Goal: Task Accomplishment & Management: Manage account settings

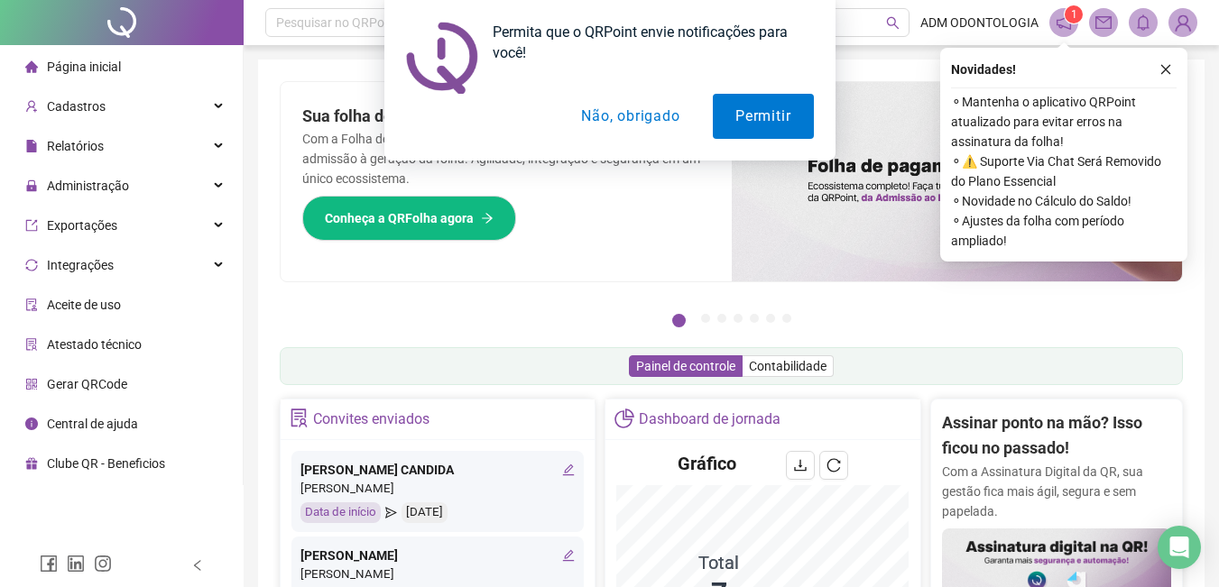
click at [613, 118] on button "Não, obrigado" at bounding box center [629, 116] width 143 height 45
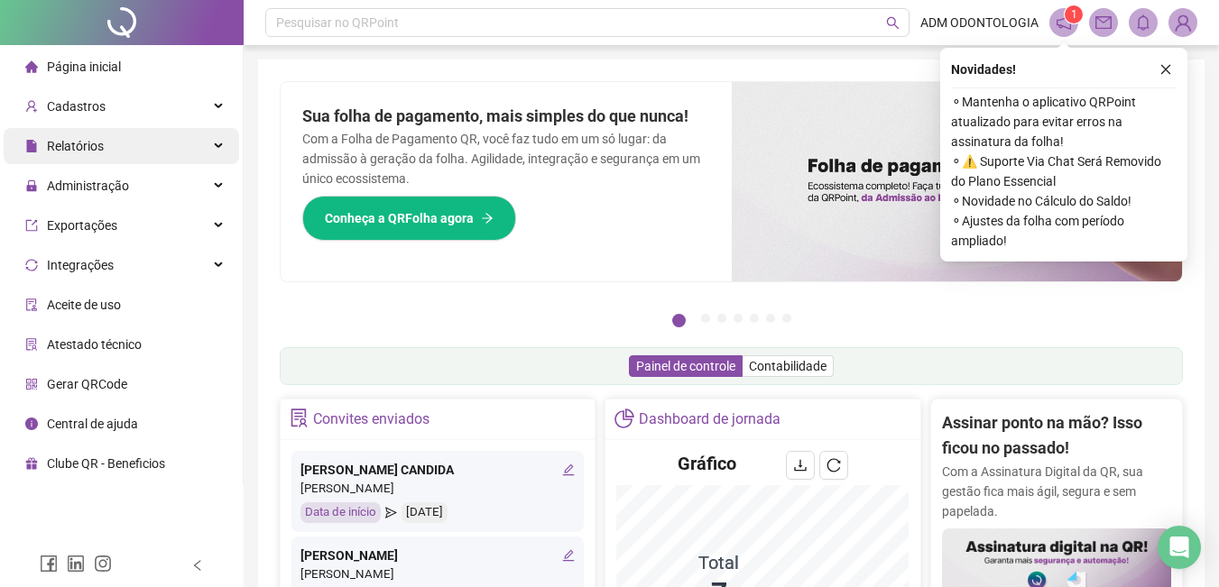
click at [107, 139] on div "Relatórios" at bounding box center [121, 146] width 235 height 36
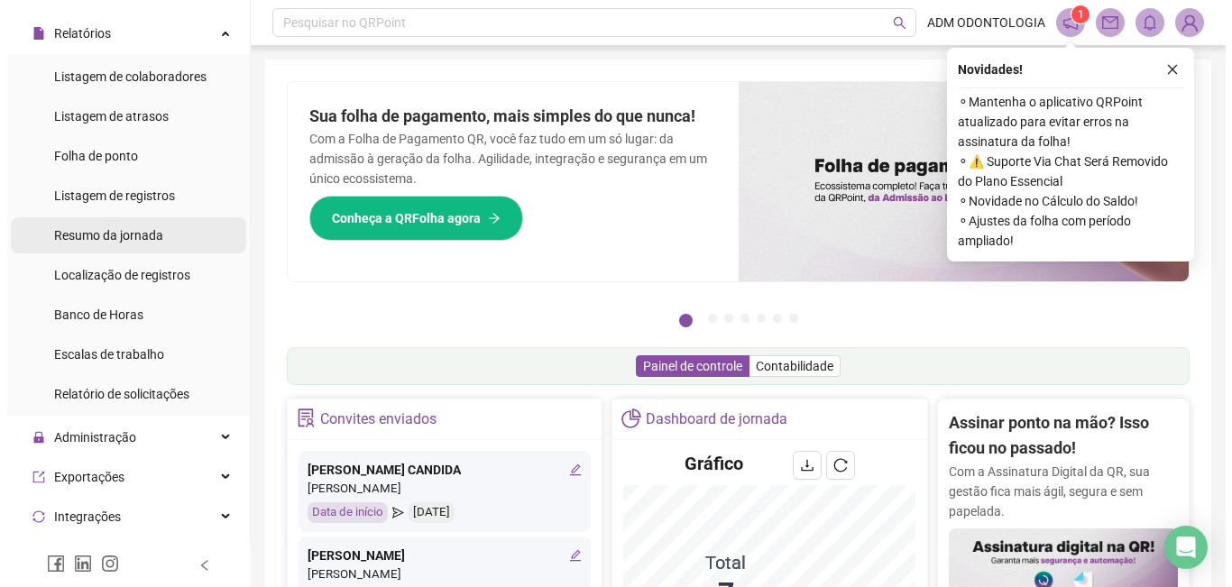
scroll to position [180, 0]
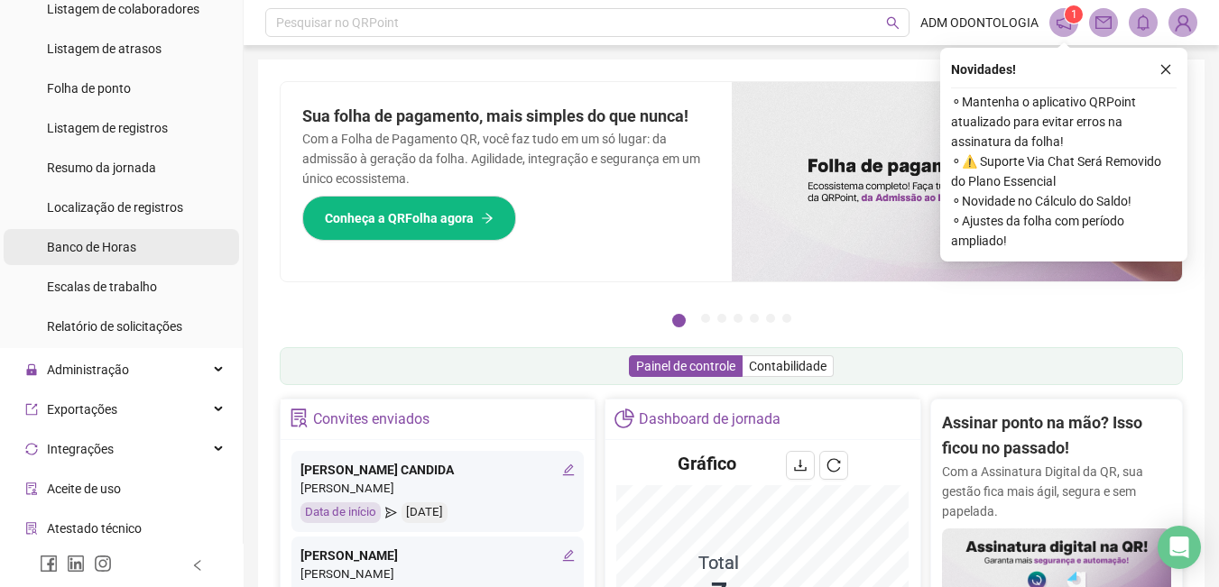
click at [126, 240] on span "Banco de Horas" at bounding box center [91, 247] width 89 height 14
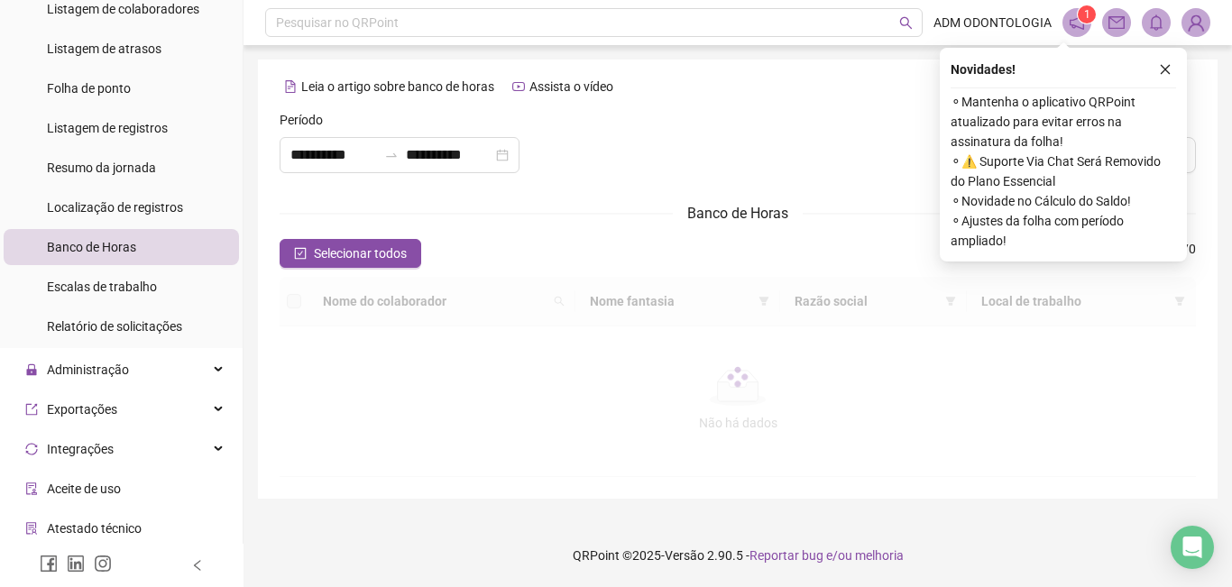
type input "**********"
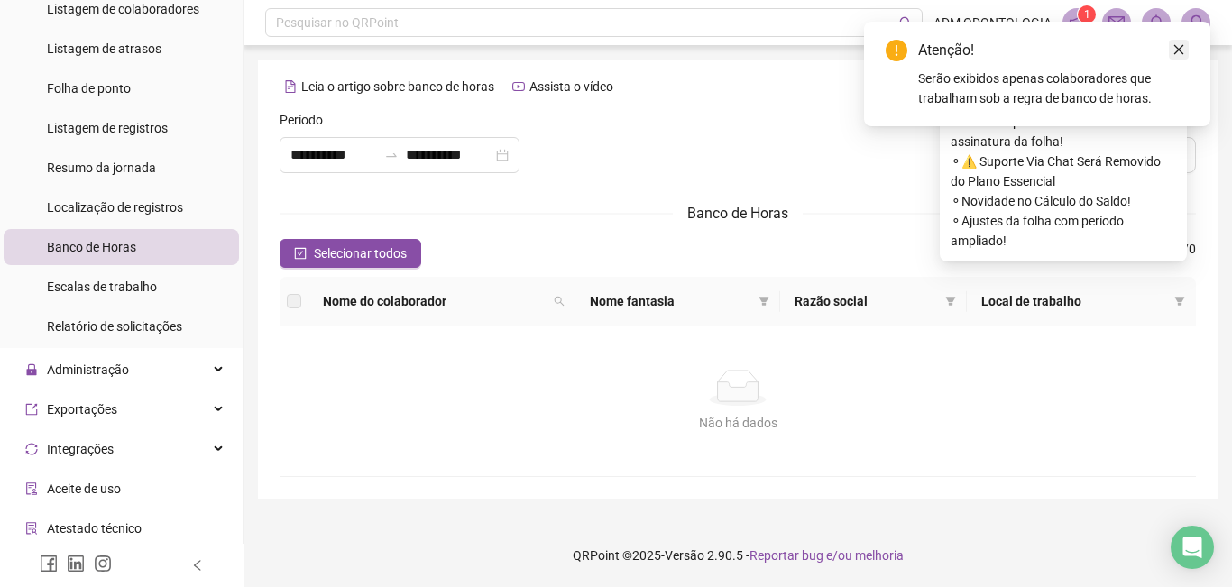
click at [1180, 48] on icon "close" at bounding box center [1179, 49] width 13 height 13
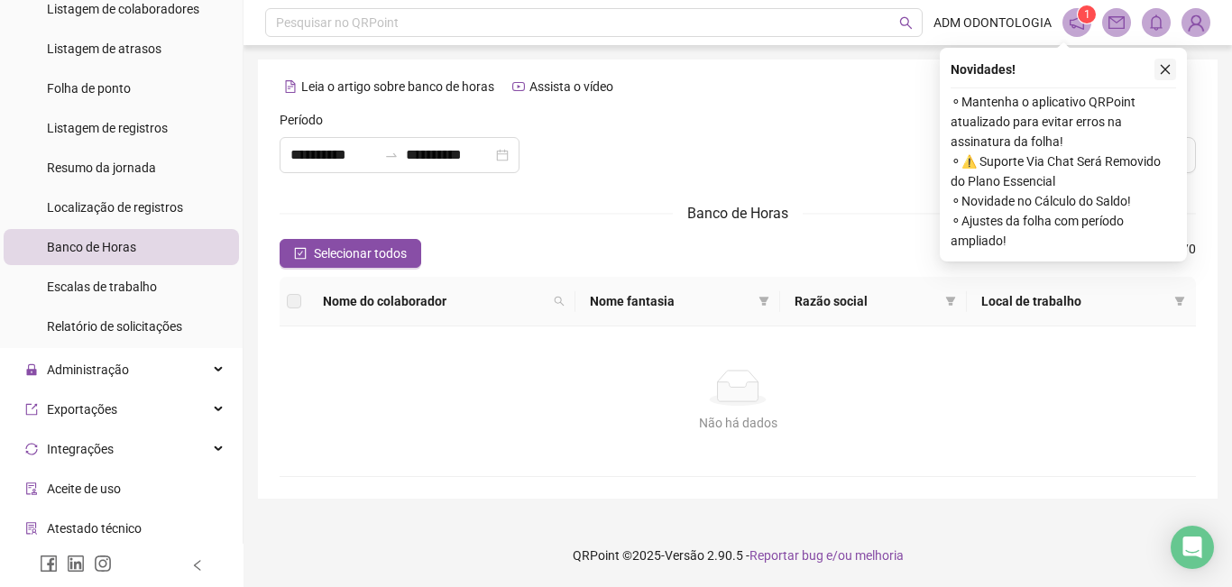
click at [1164, 74] on icon "close" at bounding box center [1165, 69] width 13 height 13
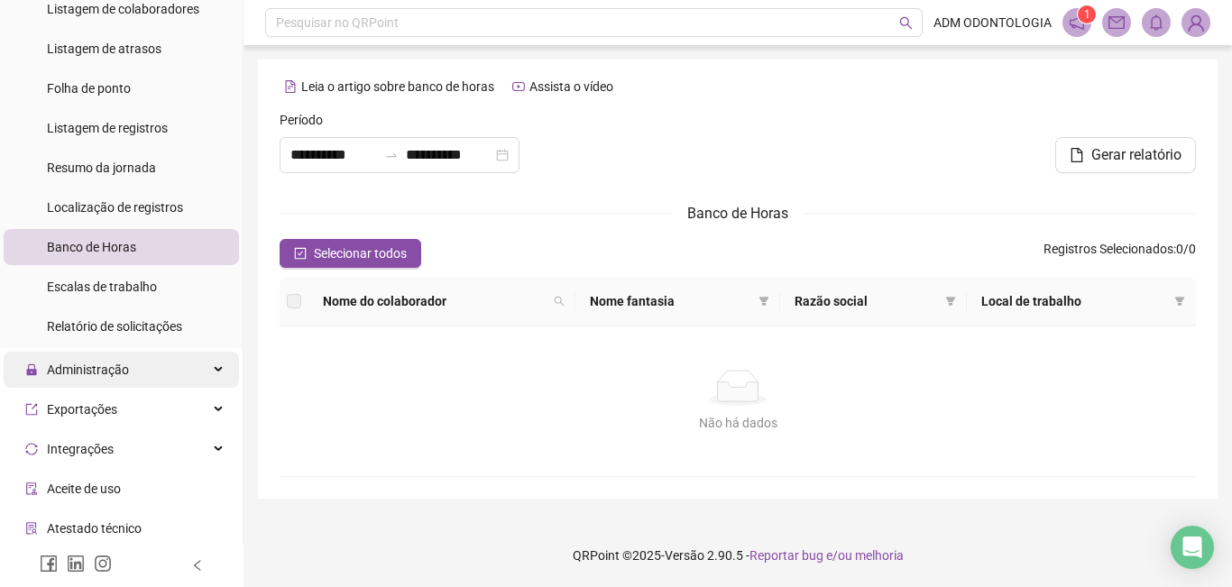
click at [130, 379] on div "Administração" at bounding box center [121, 370] width 235 height 36
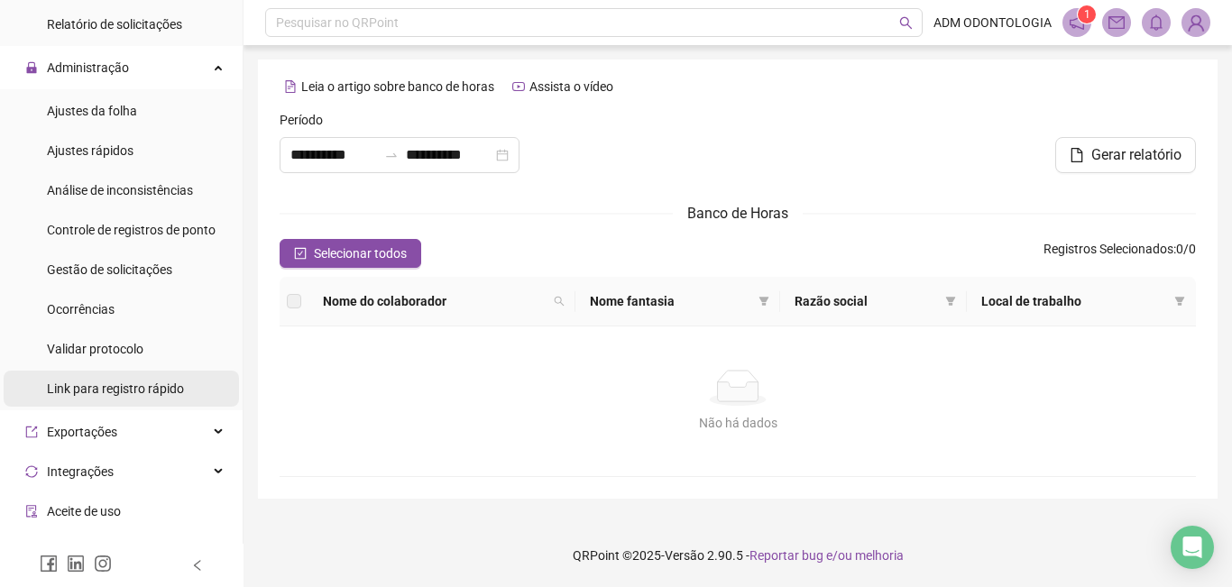
scroll to position [451, 0]
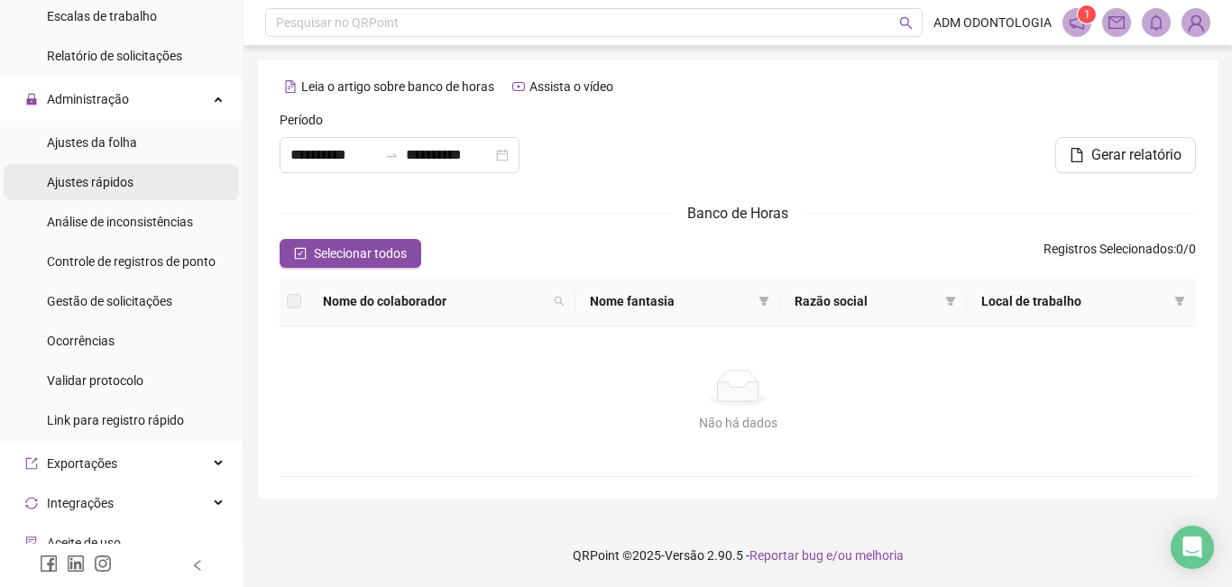
click at [132, 171] on div "Ajustes rápidos" at bounding box center [90, 182] width 87 height 36
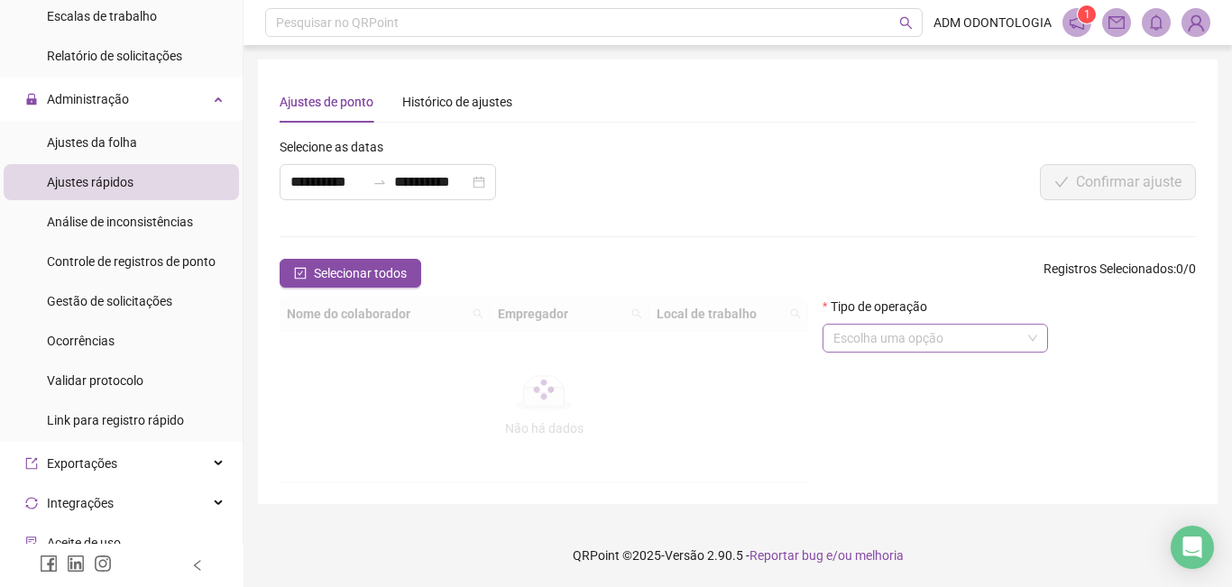
click at [943, 334] on input "search" at bounding box center [928, 338] width 188 height 27
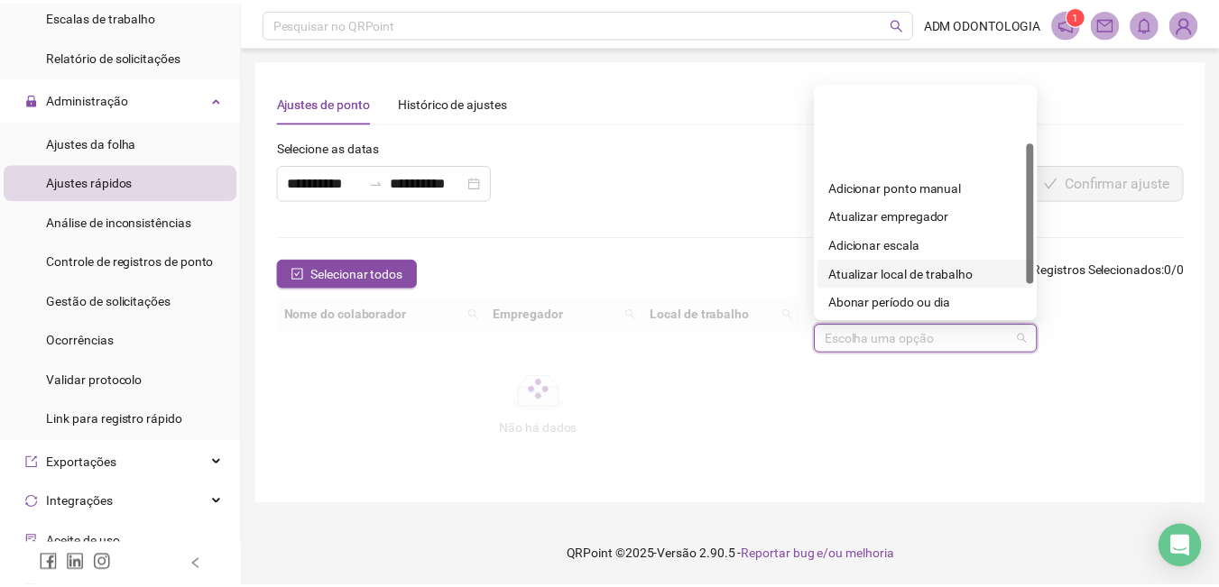
scroll to position [90, 0]
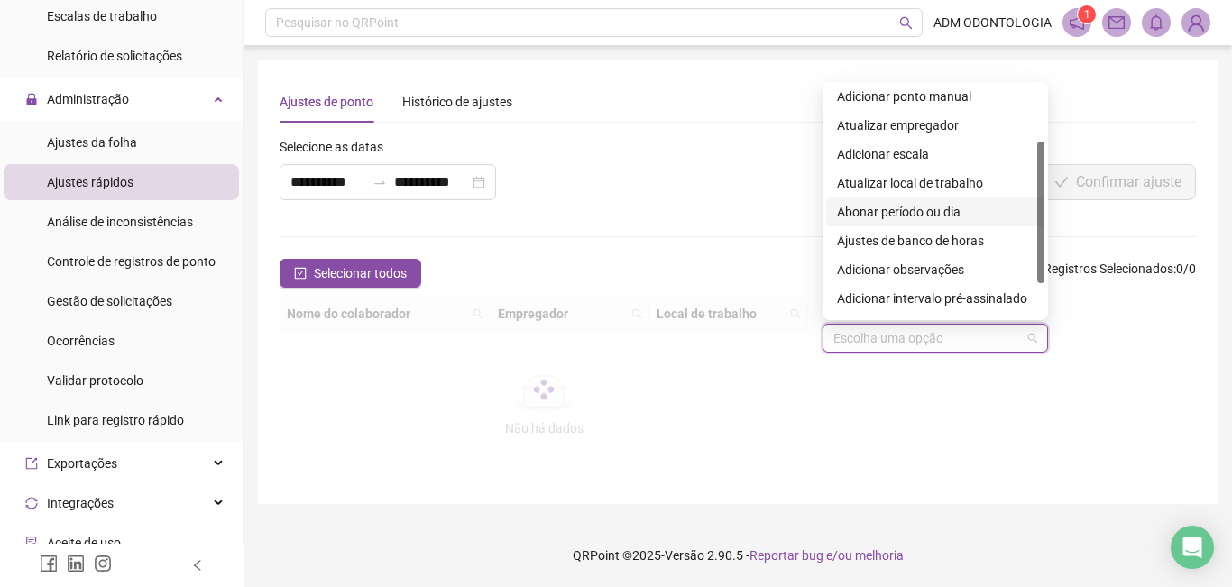
click at [916, 212] on div "Abonar período ou dia" at bounding box center [935, 212] width 197 height 20
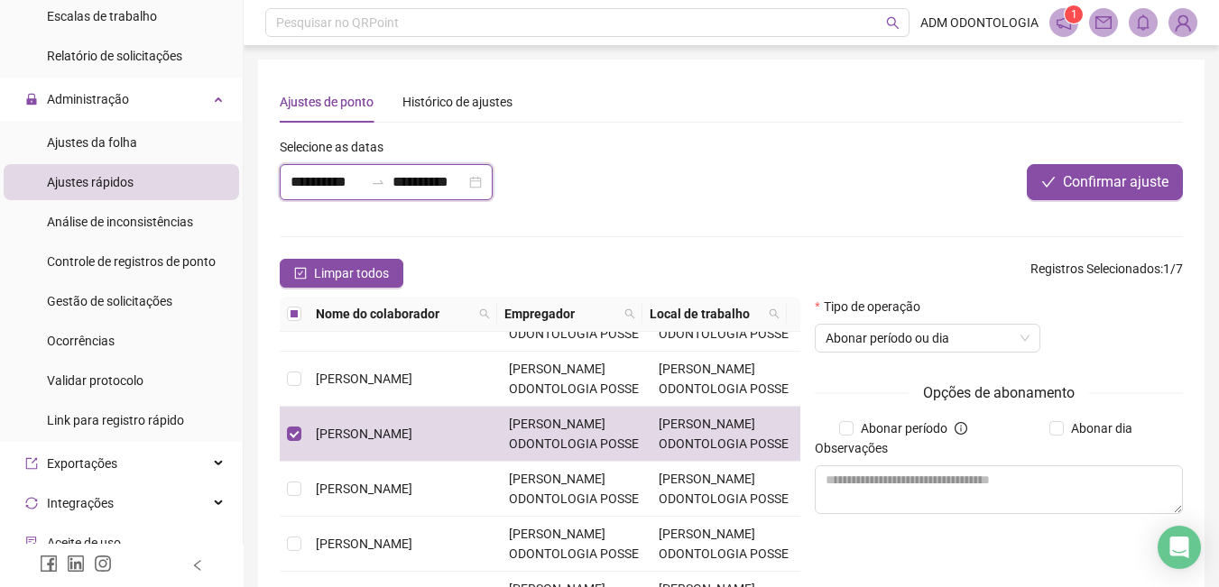
click at [342, 183] on input "**********" at bounding box center [326, 182] width 73 height 22
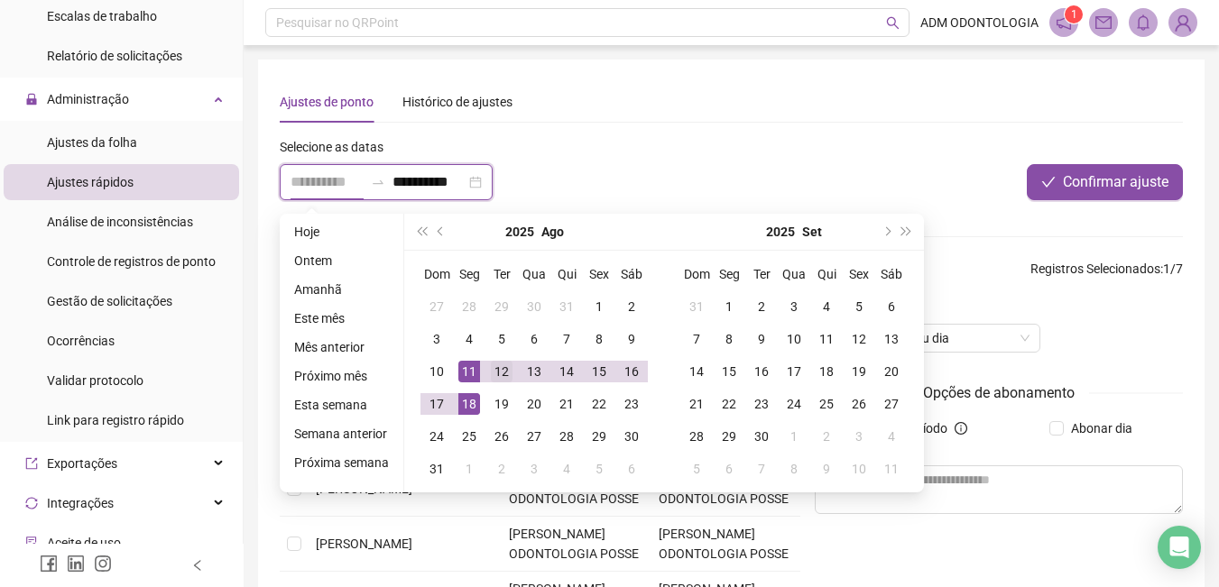
type input "**********"
click at [493, 374] on div "12" at bounding box center [502, 372] width 22 height 22
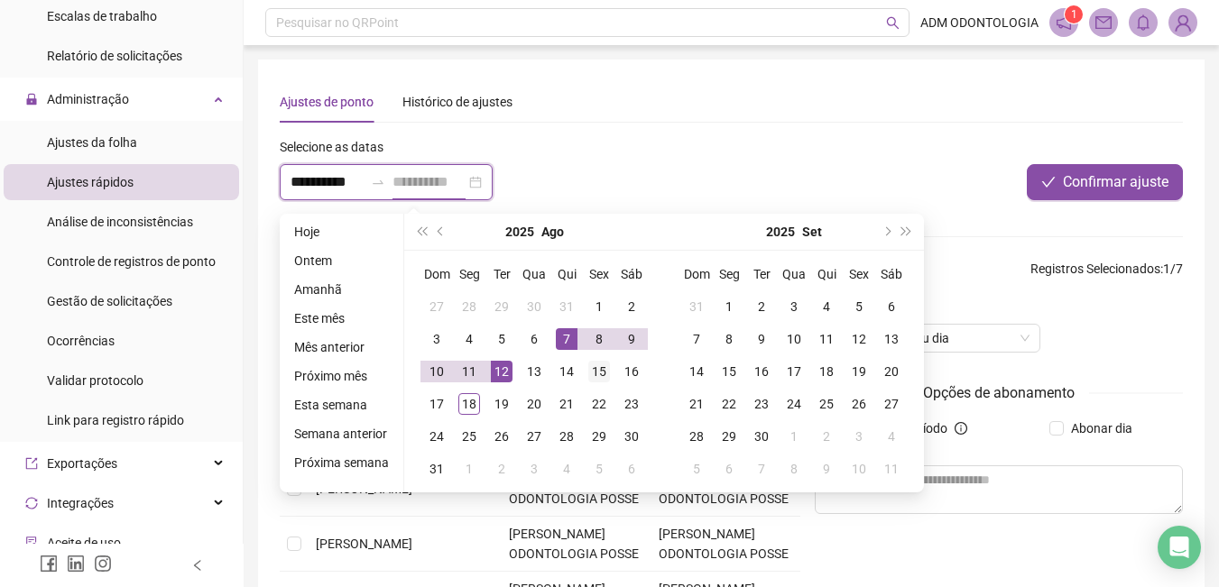
type input "**********"
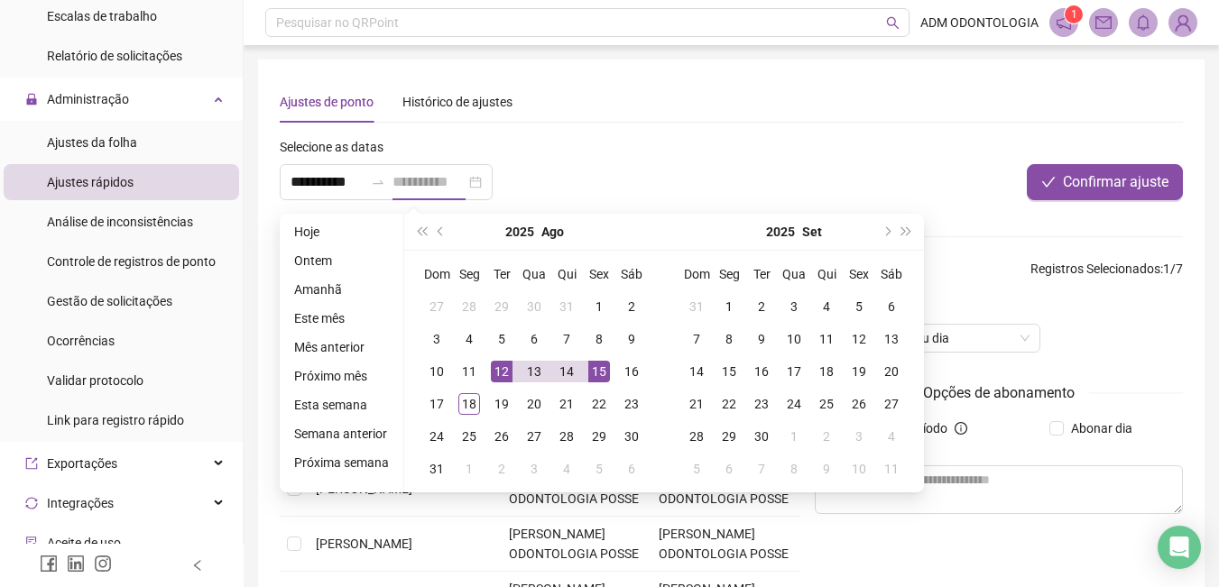
click at [591, 370] on div "15" at bounding box center [599, 372] width 22 height 22
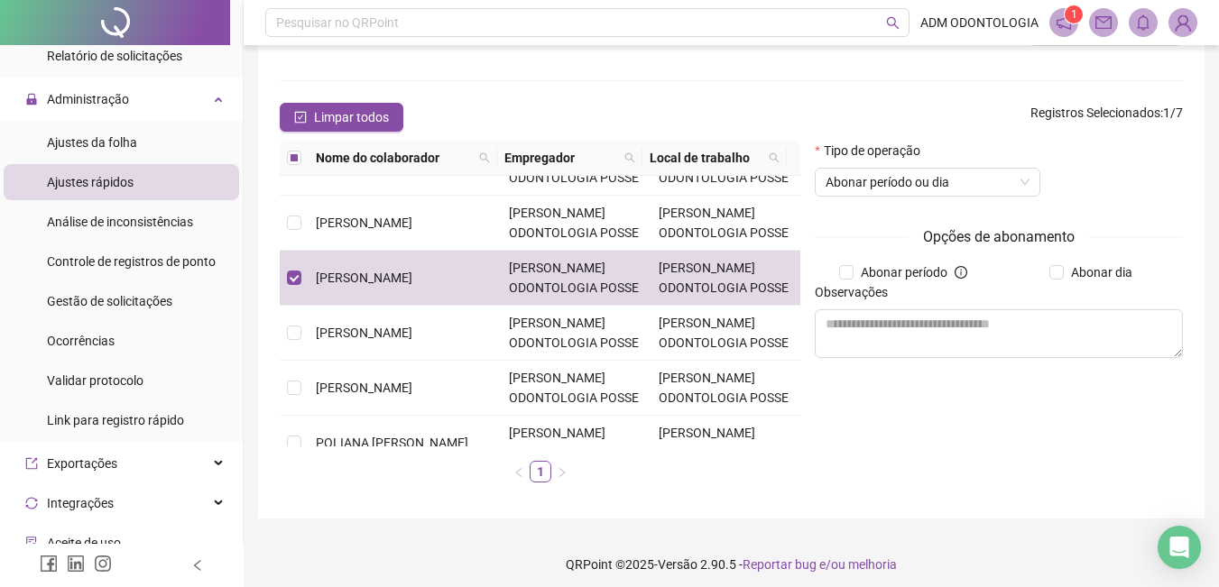
scroll to position [165, 0]
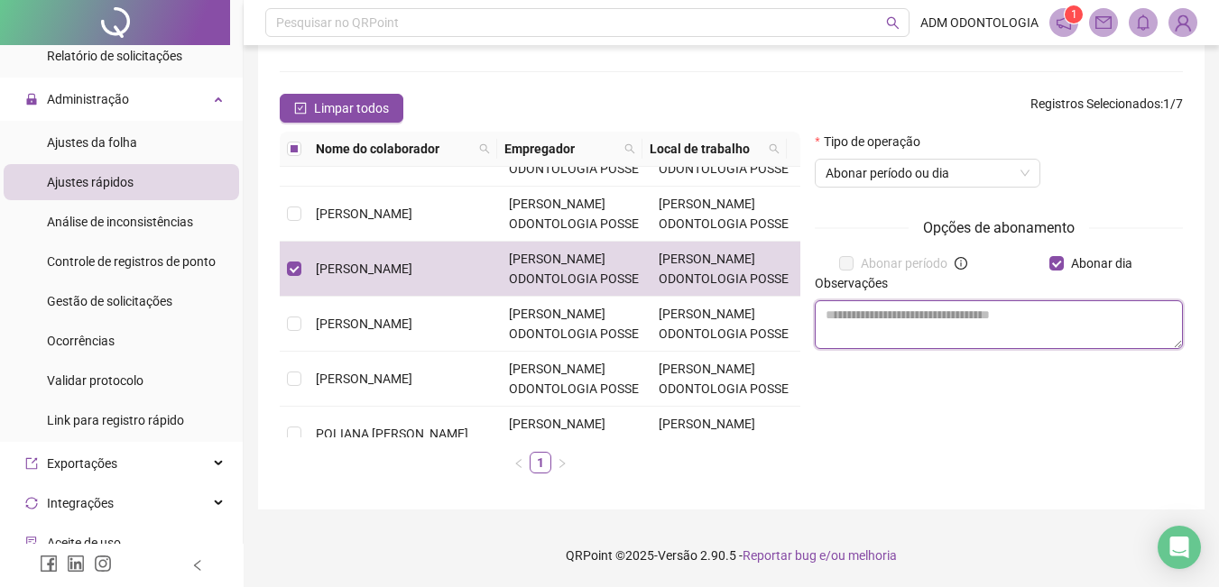
click at [1004, 330] on textarea at bounding box center [999, 324] width 368 height 49
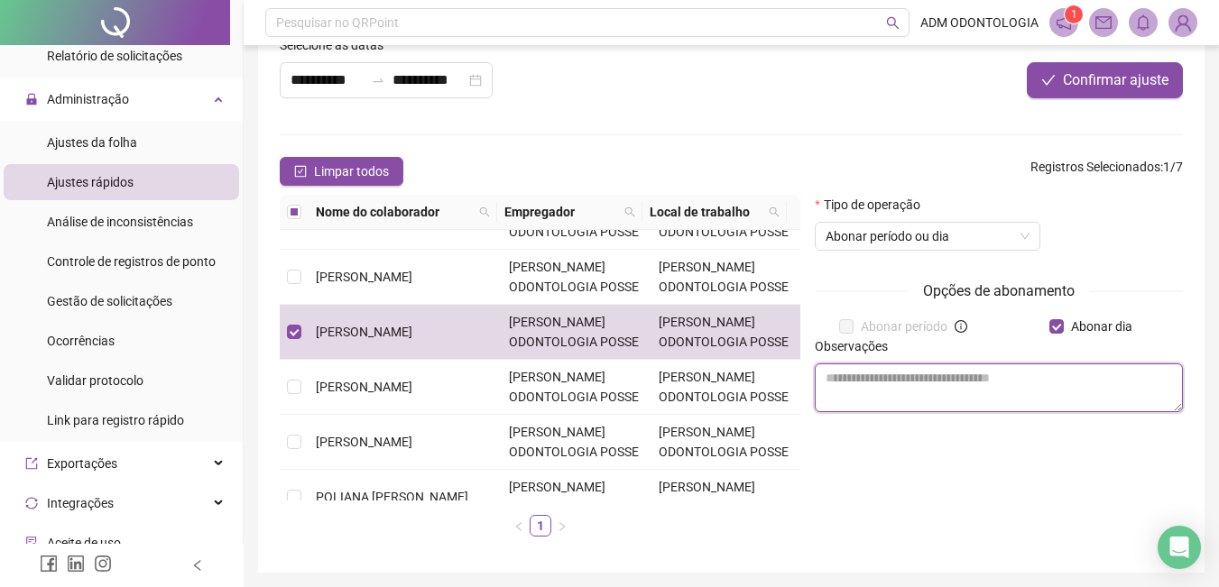
scroll to position [0, 0]
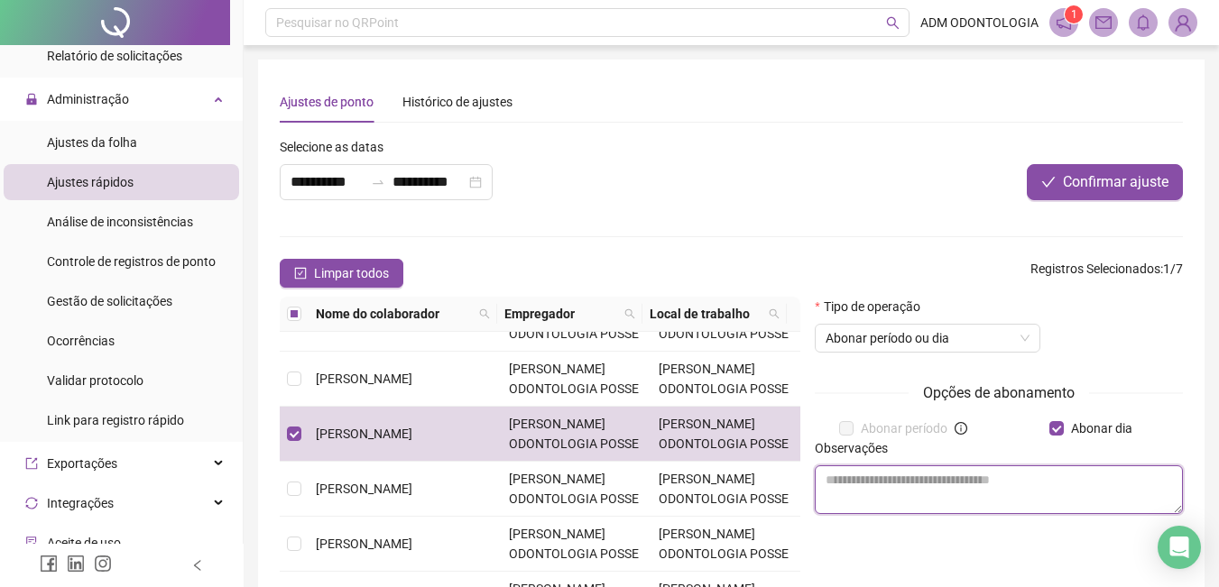
click at [963, 497] on textarea at bounding box center [999, 490] width 368 height 49
type textarea "**********"
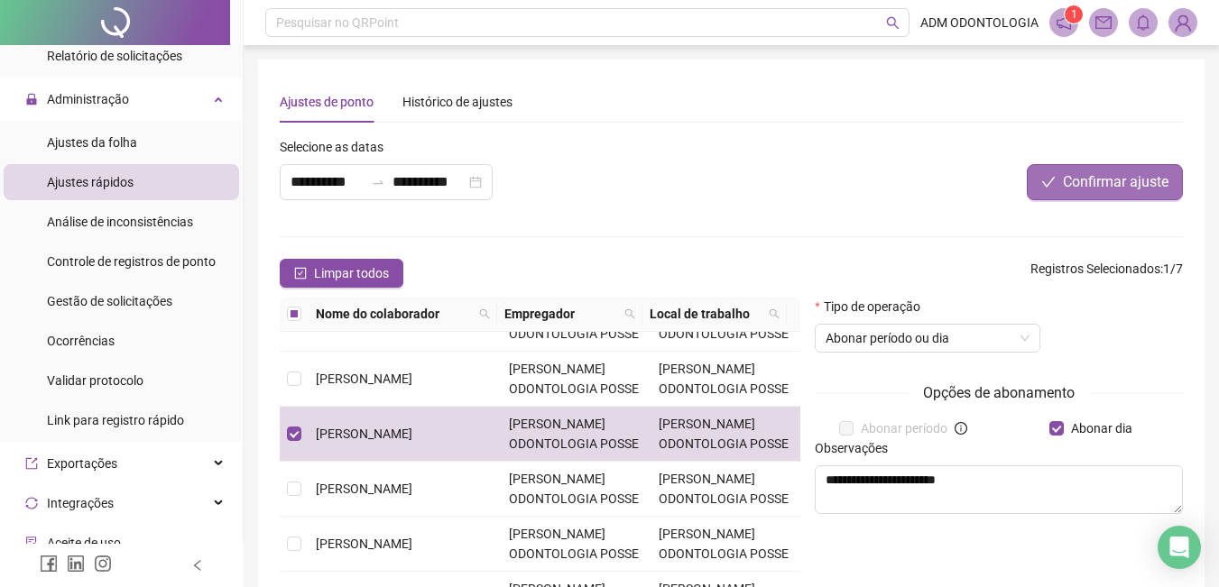
click at [1115, 181] on span "Confirmar ajuste" at bounding box center [1116, 182] width 106 height 22
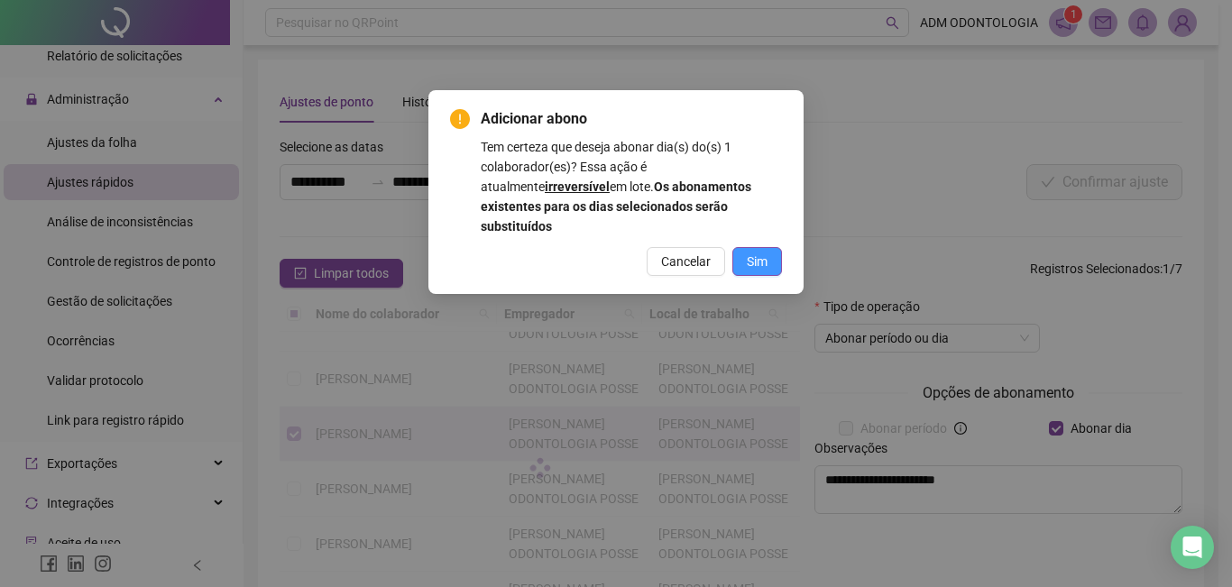
click at [769, 247] on button "Sim" at bounding box center [758, 261] width 50 height 29
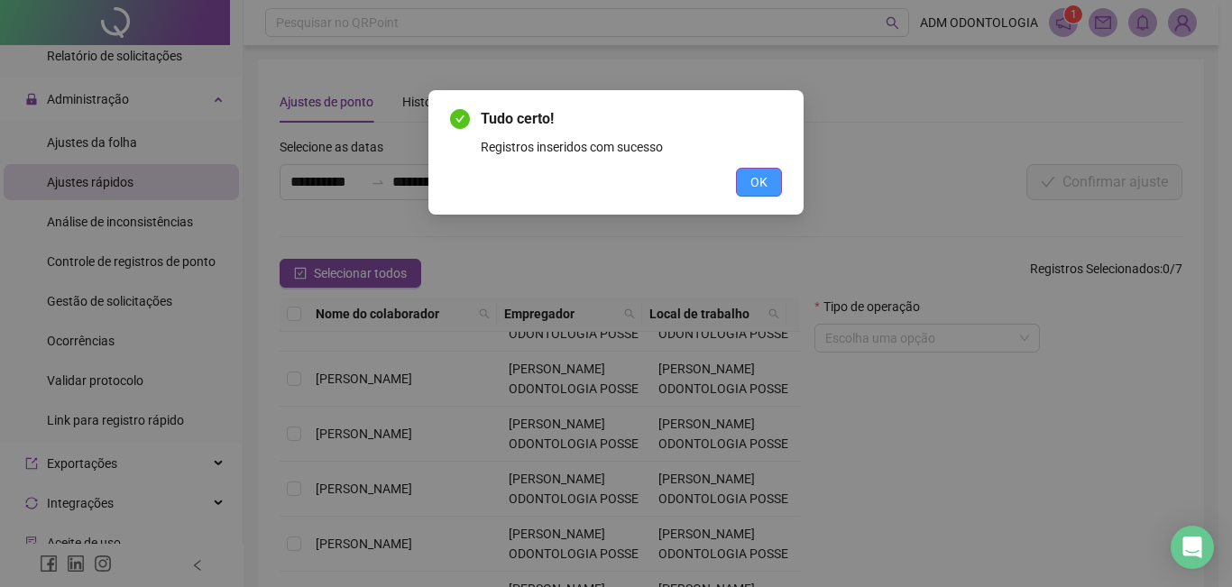
click at [753, 186] on span "OK" at bounding box center [759, 182] width 17 height 20
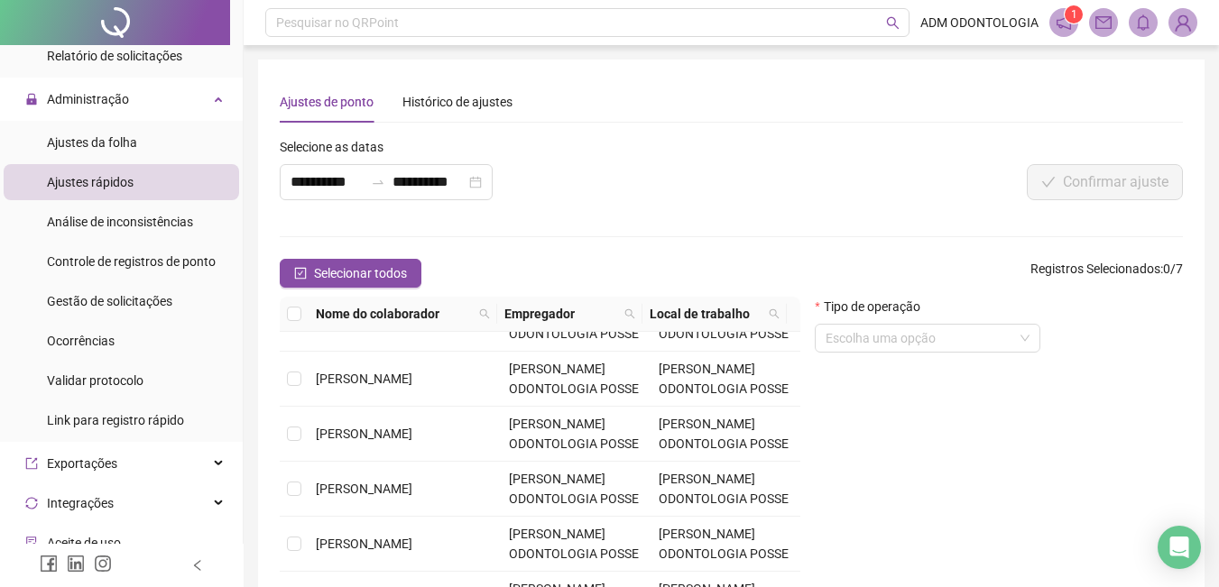
scroll to position [90, 0]
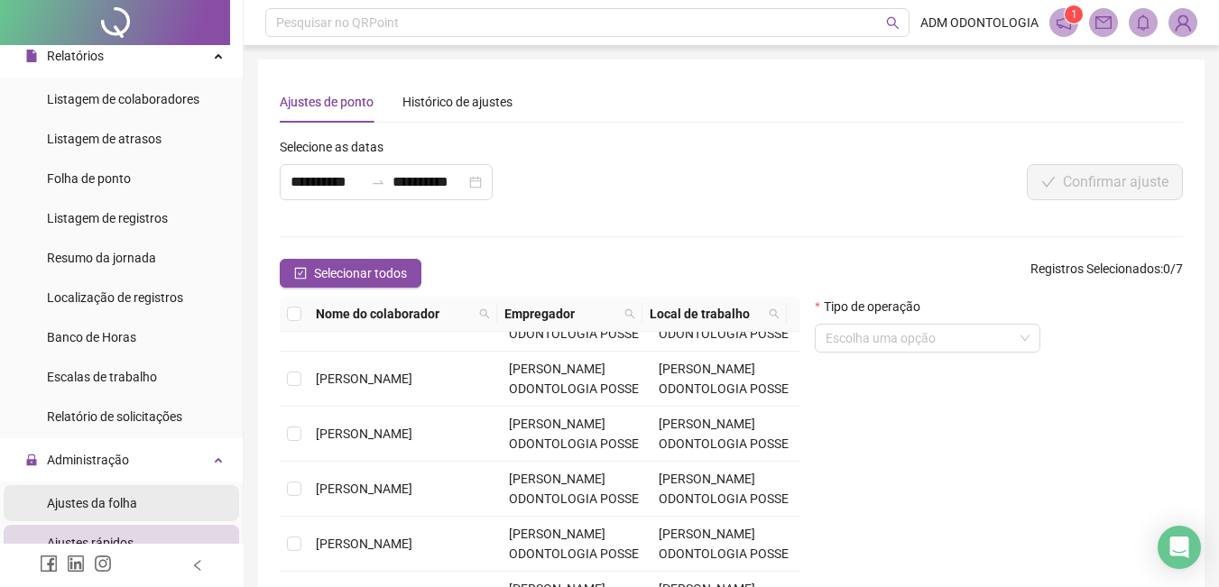
click at [124, 503] on span "Ajustes da folha" at bounding box center [92, 503] width 90 height 14
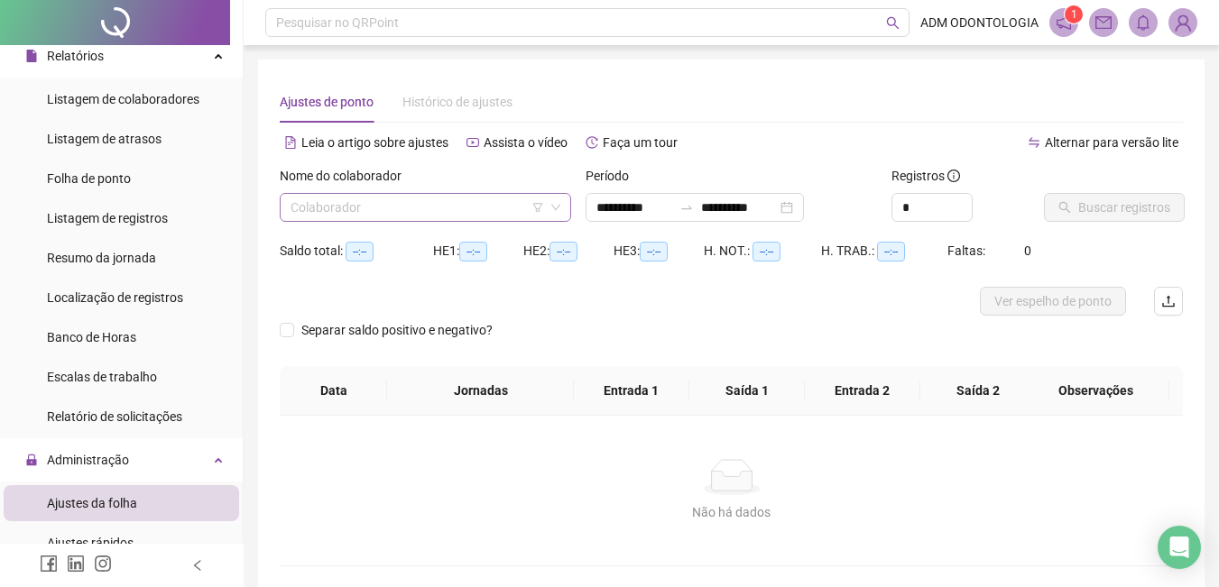
click at [407, 202] on input "search" at bounding box center [417, 207] width 254 height 27
type input "**********"
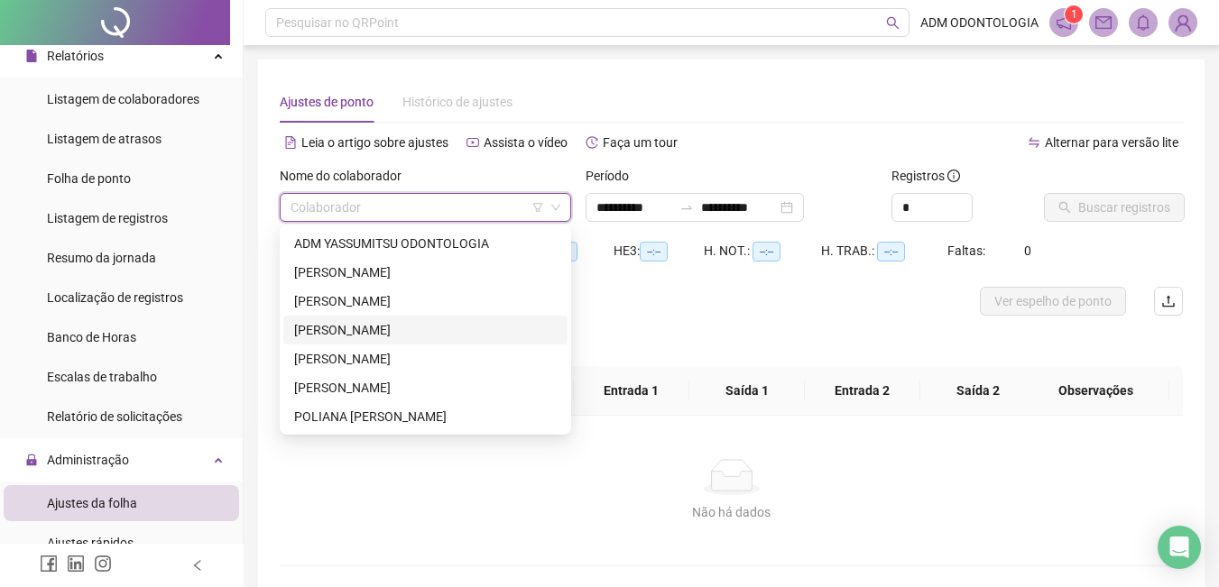
click at [399, 319] on div "[PERSON_NAME]" at bounding box center [425, 330] width 284 height 29
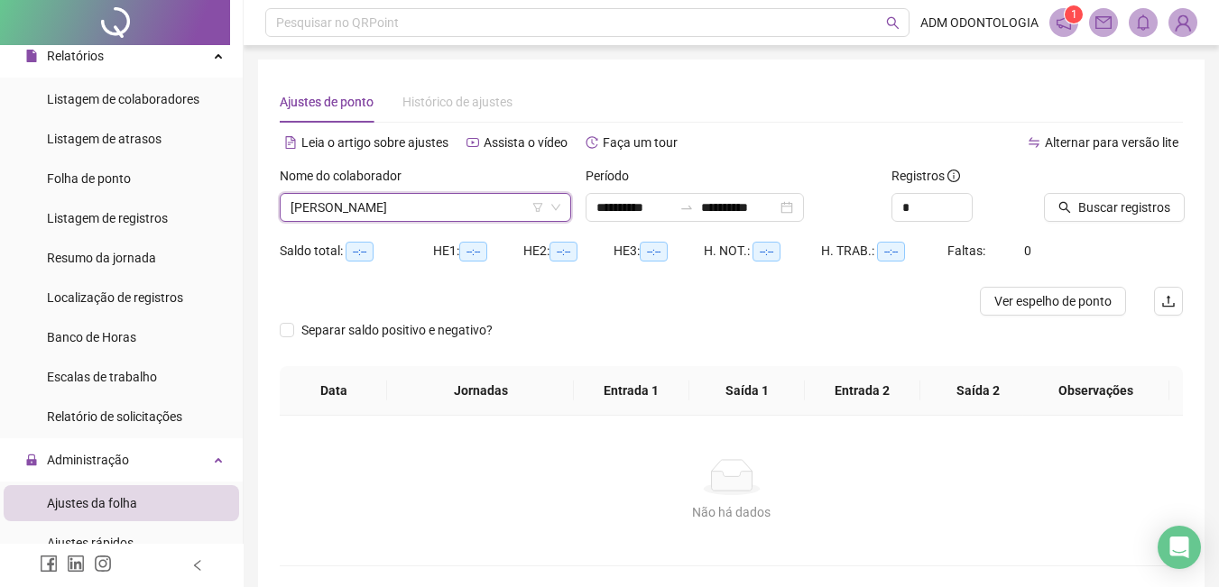
click at [1049, 233] on div "Buscar registros" at bounding box center [1113, 201] width 153 height 70
click at [1052, 233] on div "Buscar registros" at bounding box center [1113, 201] width 153 height 70
click at [1068, 205] on icon "search" at bounding box center [1064, 207] width 13 height 13
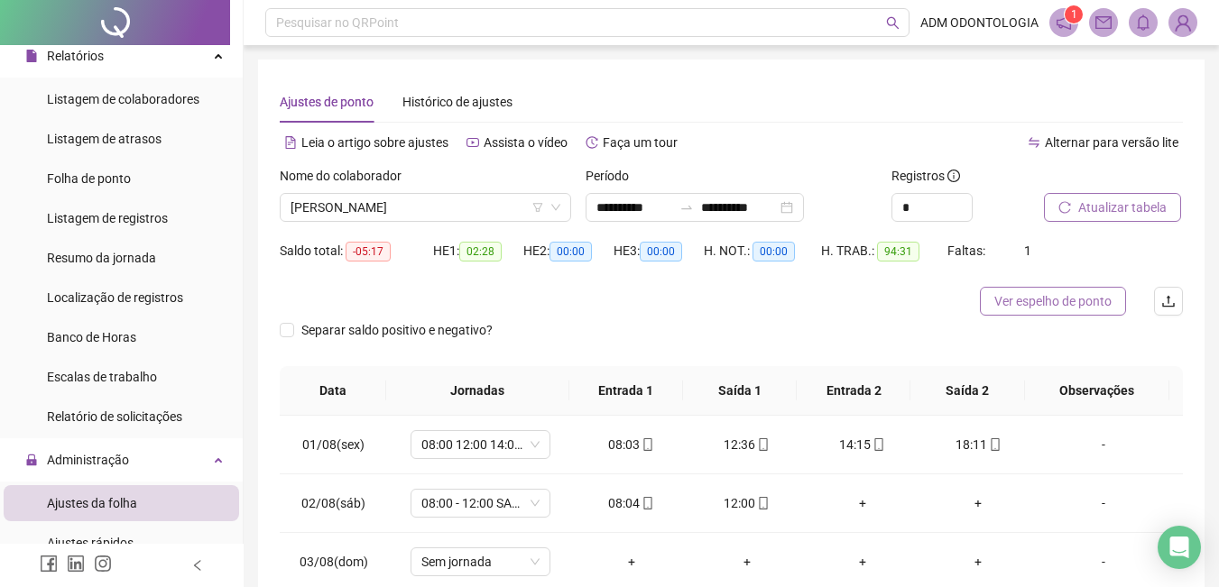
click at [1072, 298] on span "Ver espelho de ponto" at bounding box center [1052, 301] width 117 height 20
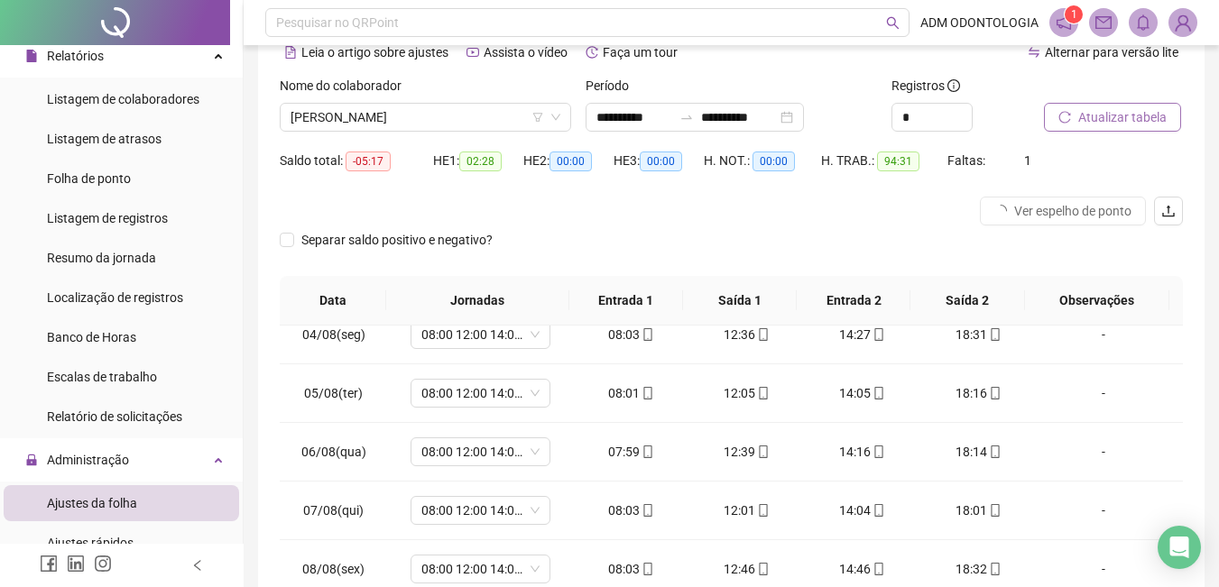
scroll to position [612, 0]
